Goal: Transaction & Acquisition: Obtain resource

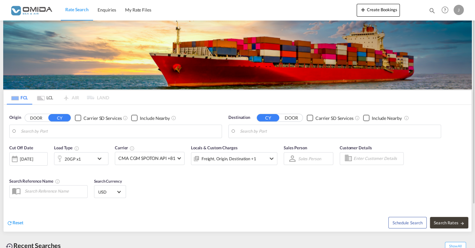
click at [95, 130] on body "Rate Search Enquiries My Rate Files Rate Search Enquiries My Rate Files" at bounding box center [237, 124] width 475 height 248
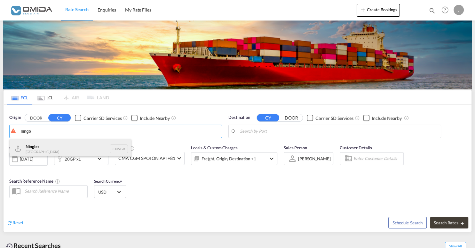
click at [65, 148] on div "Ningb o China CNNGB" at bounding box center [71, 148] width 122 height 19
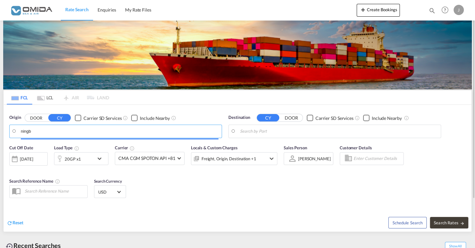
type input "Ningbo, CNNGB"
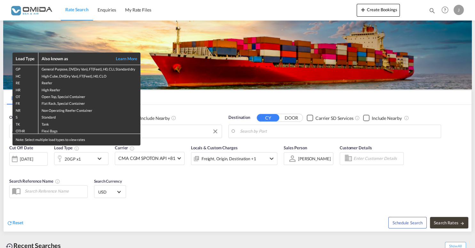
click at [281, 129] on div "Load Type Also known as Learn More GP General Purpose, DV(Dry Van), FT(Feet), H…" at bounding box center [237, 124] width 475 height 248
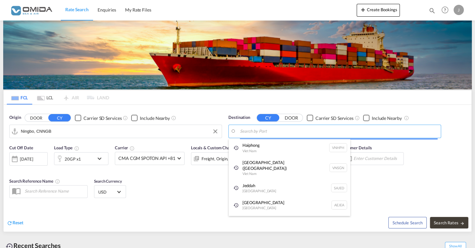
click at [281, 129] on input "Search by Port" at bounding box center [339, 131] width 198 height 10
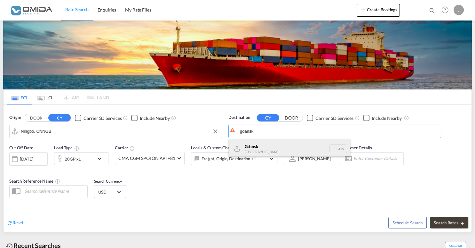
click at [272, 150] on div "Gdansk [GEOGRAPHIC_DATA] PLGDN" at bounding box center [290, 148] width 122 height 19
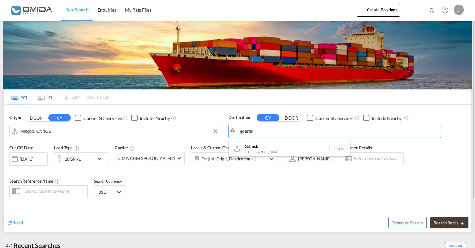
type input "Gdansk, PLGDN"
click at [455, 225] on button "Search Rates" at bounding box center [449, 223] width 38 height 12
type input "CNNGB to PLGDN / [DATE]"
